Goal: Task Accomplishment & Management: Manage account settings

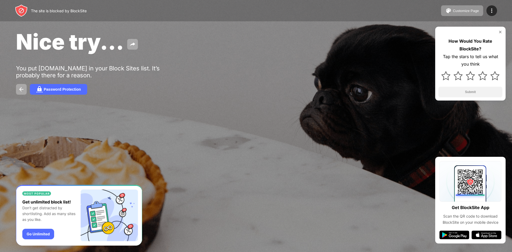
click at [69, 0] on html "The site is blocked by BlockSite Customize Page Edit Block List Redirect Custom…" at bounding box center [256, 126] width 512 height 252
